Goal: Task Accomplishment & Management: Manage account settings

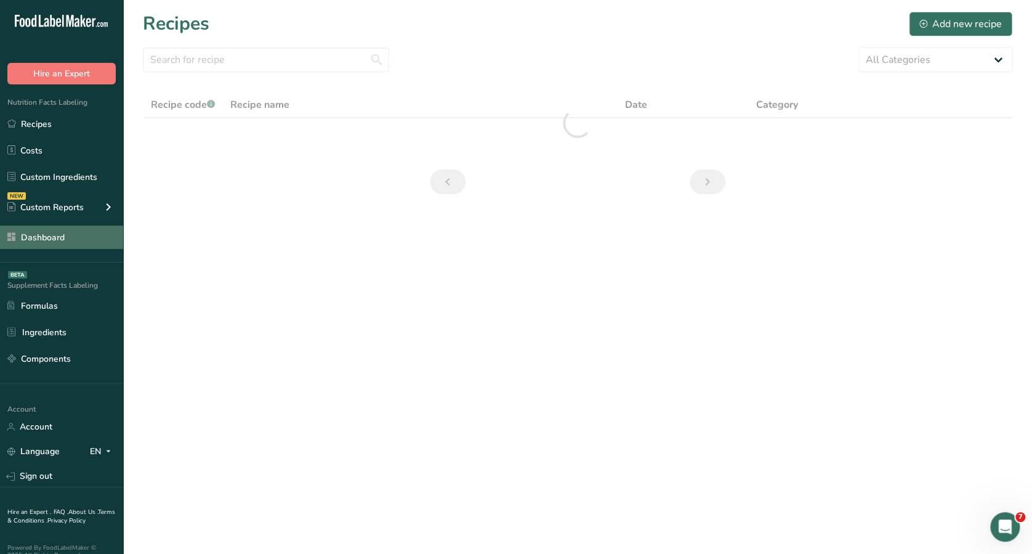
click at [85, 235] on link "Dashboard" at bounding box center [61, 236] width 123 height 23
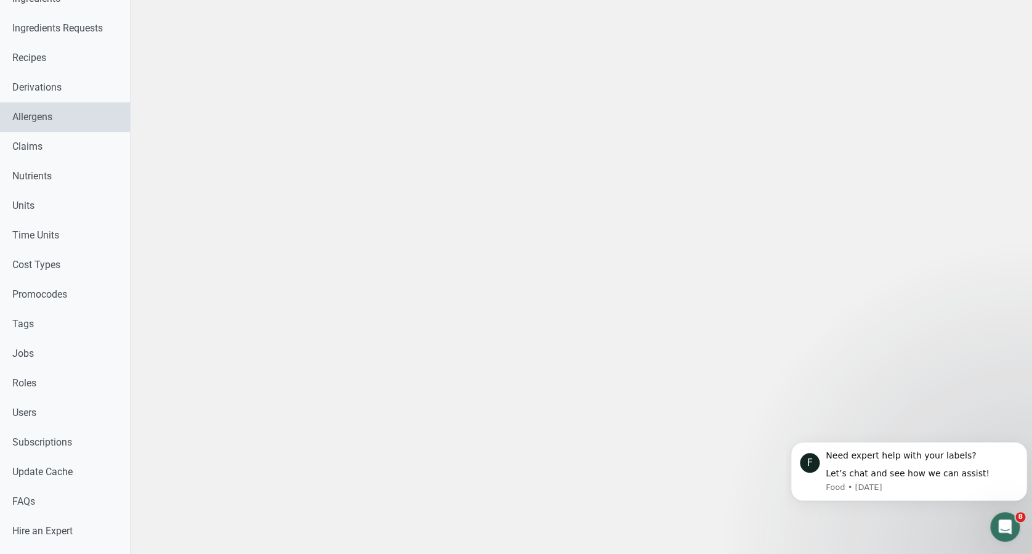
scroll to position [411, 0]
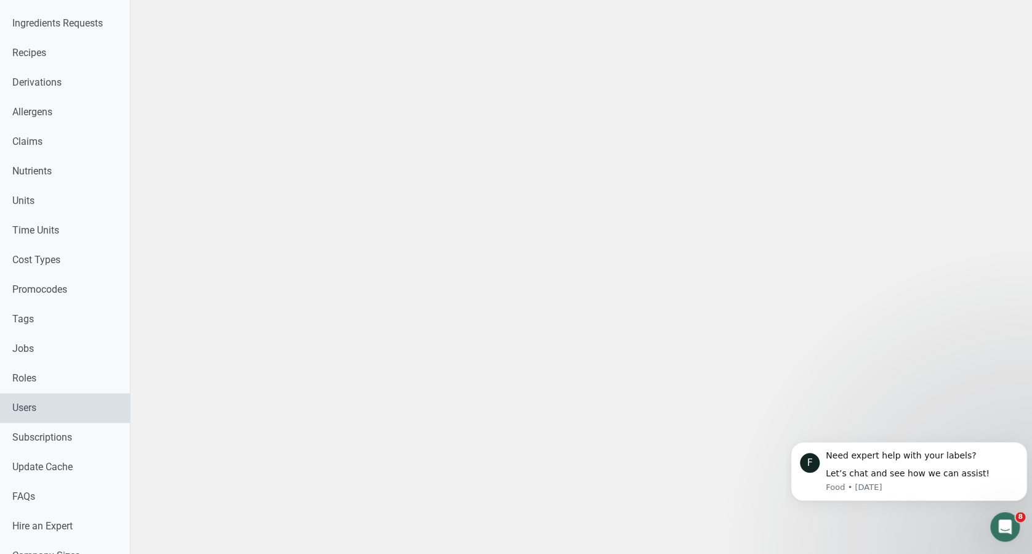
click at [83, 409] on link "Users" at bounding box center [65, 408] width 130 height 30
select select
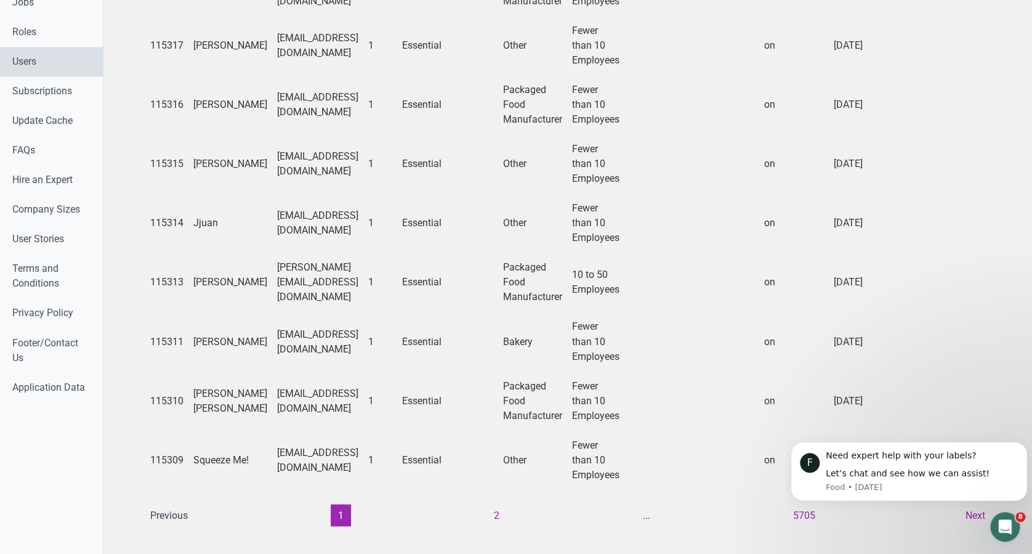
scroll to position [872, 0]
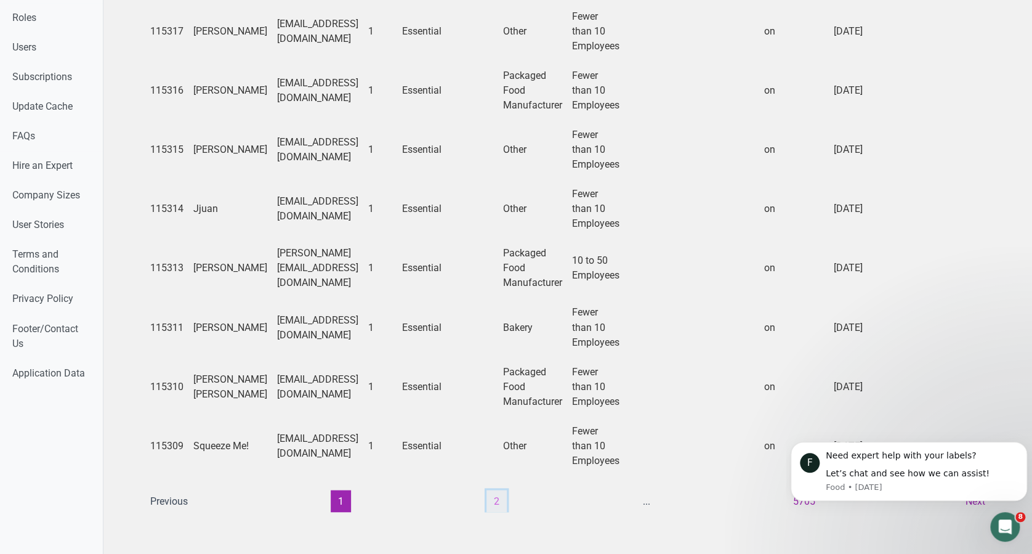
click at [490, 490] on button "2" at bounding box center [497, 501] width 20 height 22
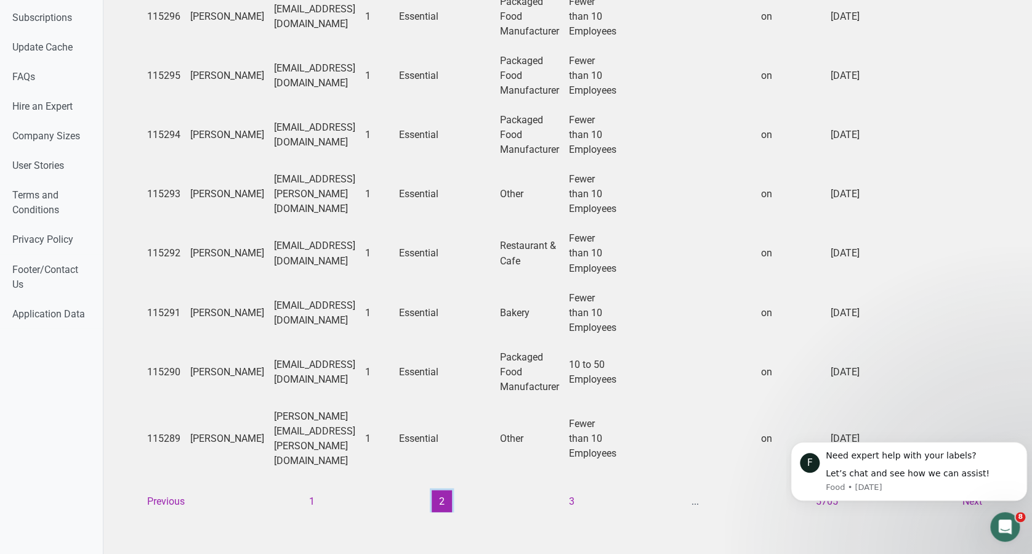
scroll to position [931, 0]
click at [565, 490] on button "3" at bounding box center [572, 501] width 20 height 22
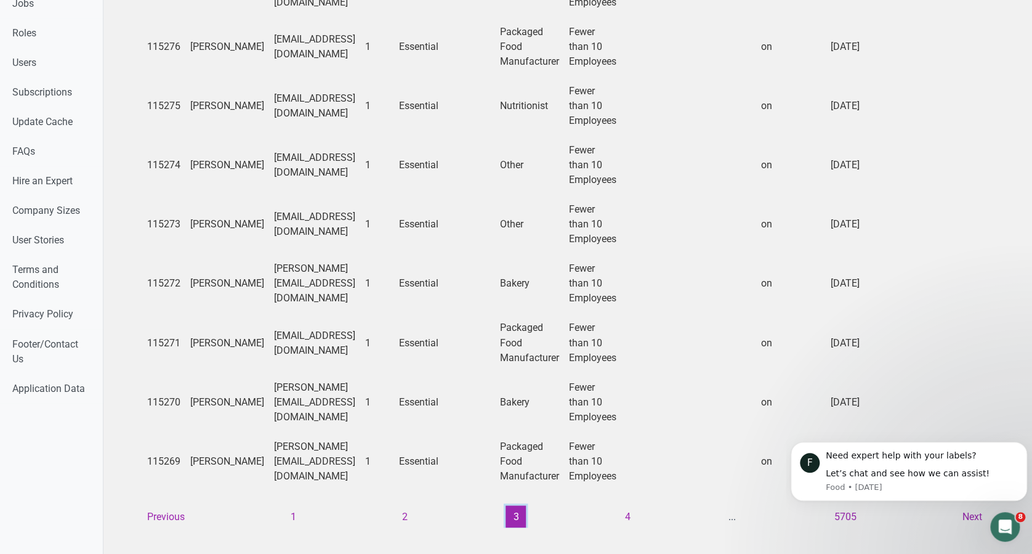
scroll to position [857, 0]
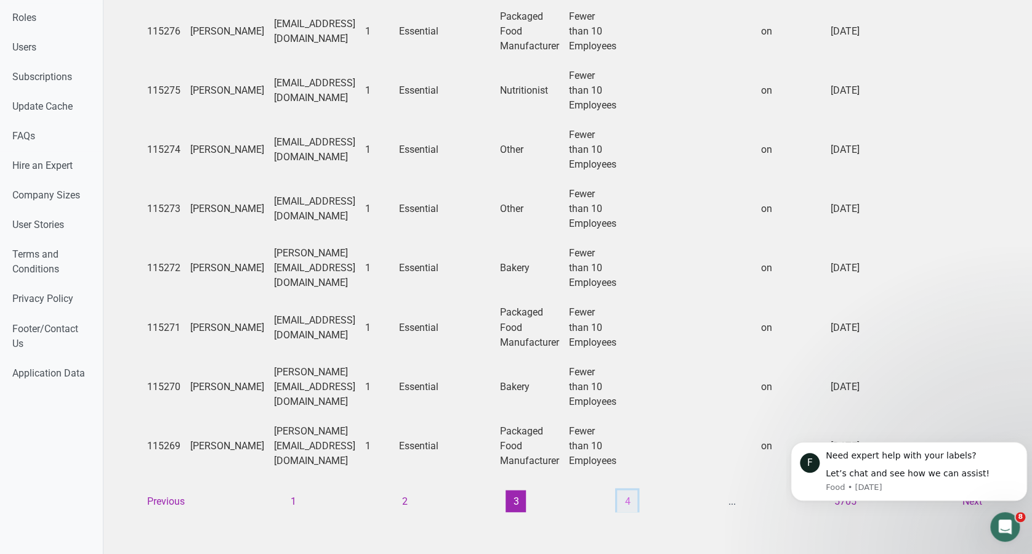
click at [622, 492] on button "4" at bounding box center [627, 501] width 20 height 22
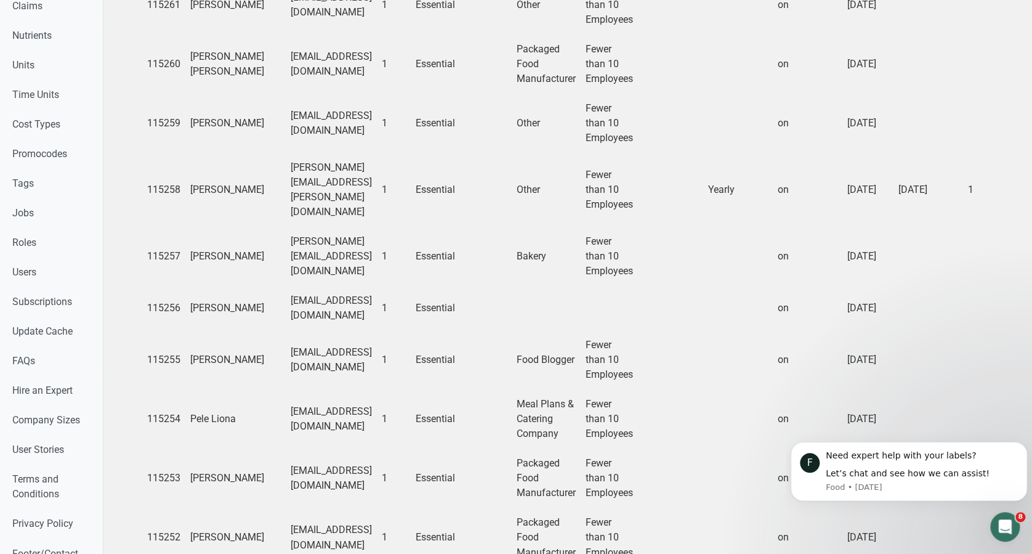
scroll to position [872, 0]
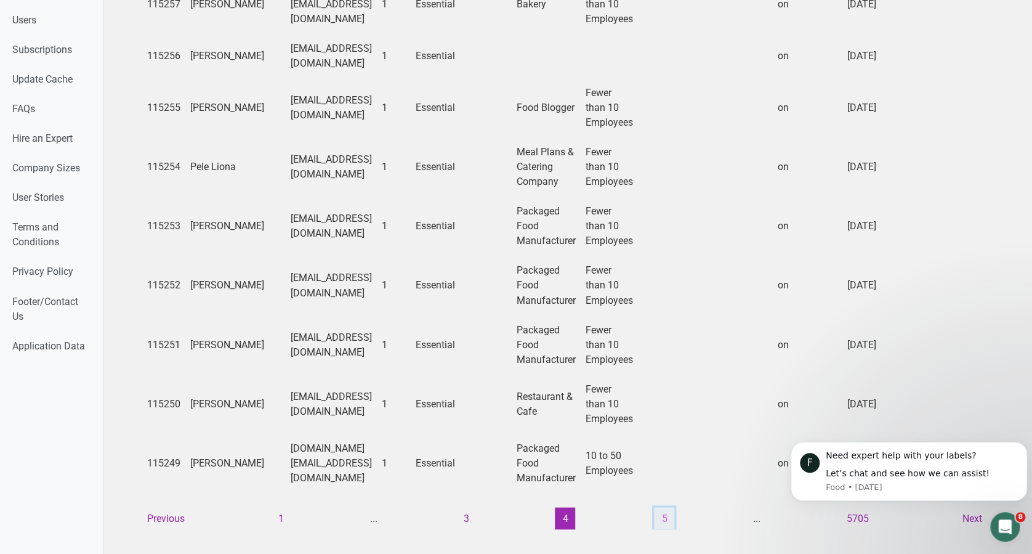
click at [660, 507] on button "5" at bounding box center [664, 518] width 20 height 22
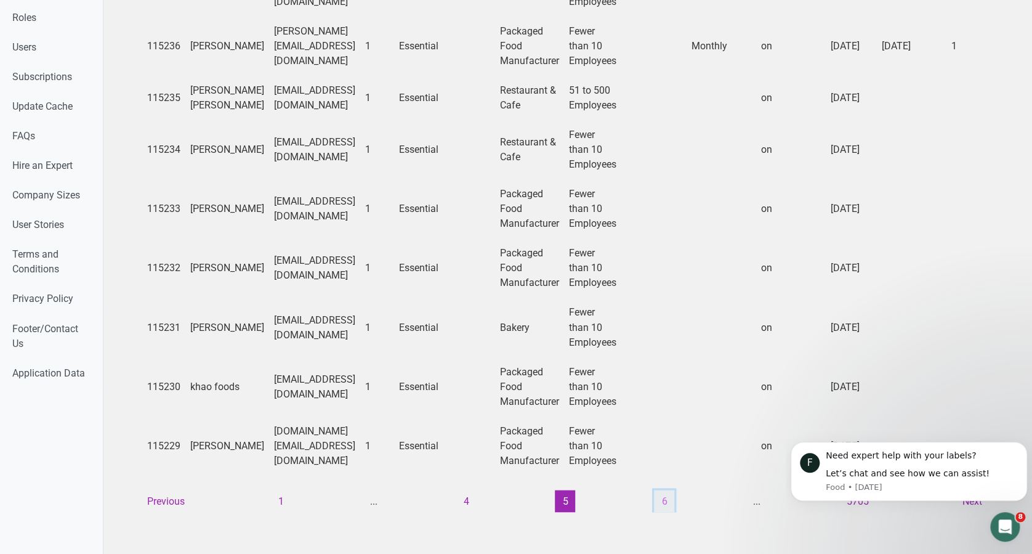
click at [660, 490] on button "6" at bounding box center [664, 501] width 20 height 22
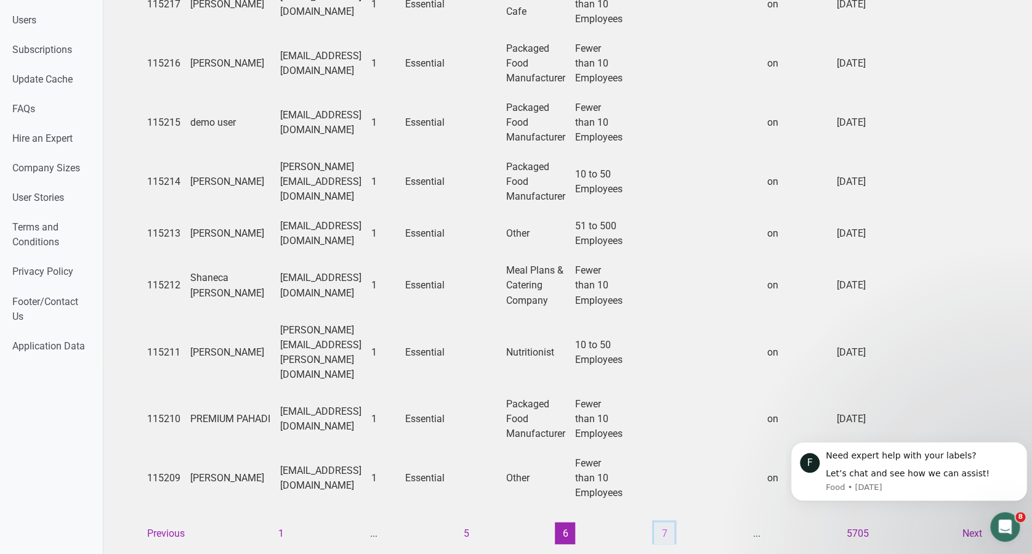
click at [660, 522] on button "7" at bounding box center [664, 533] width 20 height 22
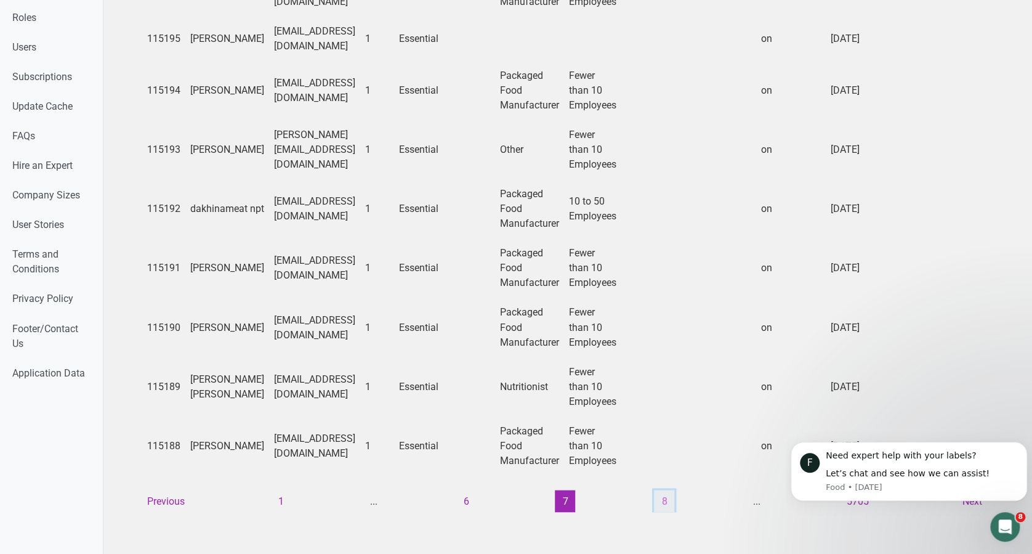
click at [660, 490] on button "8" at bounding box center [664, 501] width 20 height 22
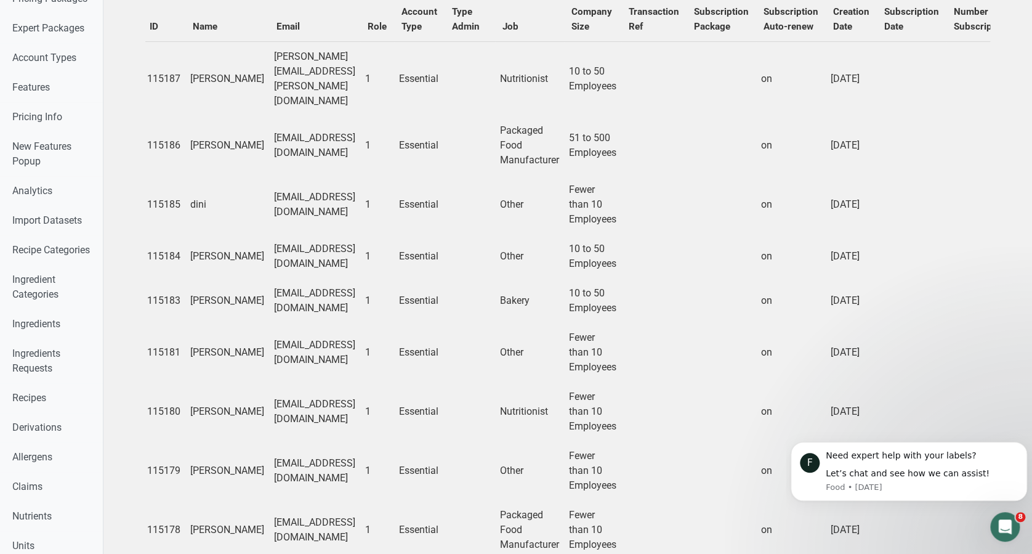
scroll to position [139, 0]
